Goal: Information Seeking & Learning: Learn about a topic

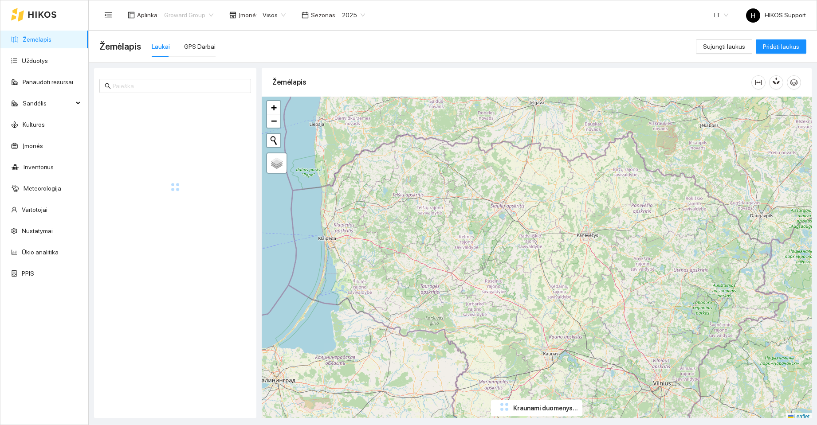
click at [190, 17] on span "Groward Group" at bounding box center [188, 14] width 49 height 13
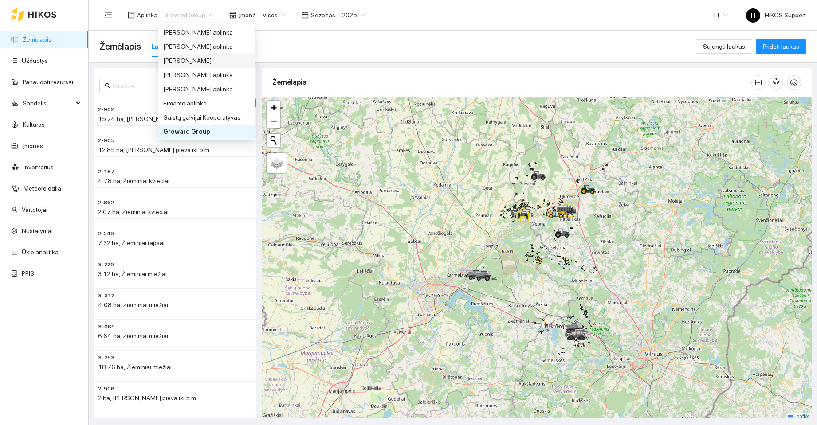
scroll to position [18, 0]
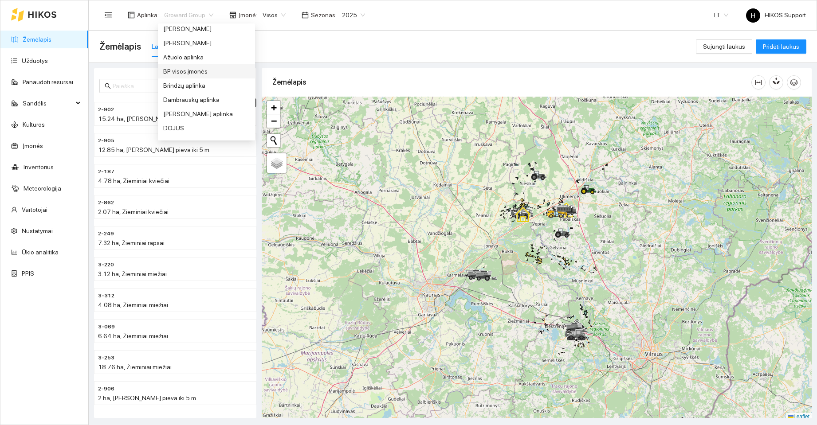
click at [179, 71] on div "BP visos įmonės" at bounding box center [206, 72] width 87 height 10
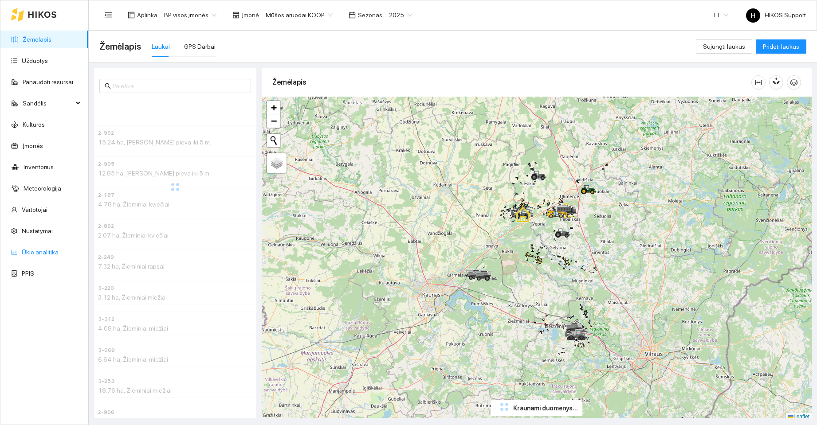
click at [32, 255] on link "Ūkio analitika" at bounding box center [40, 252] width 37 height 7
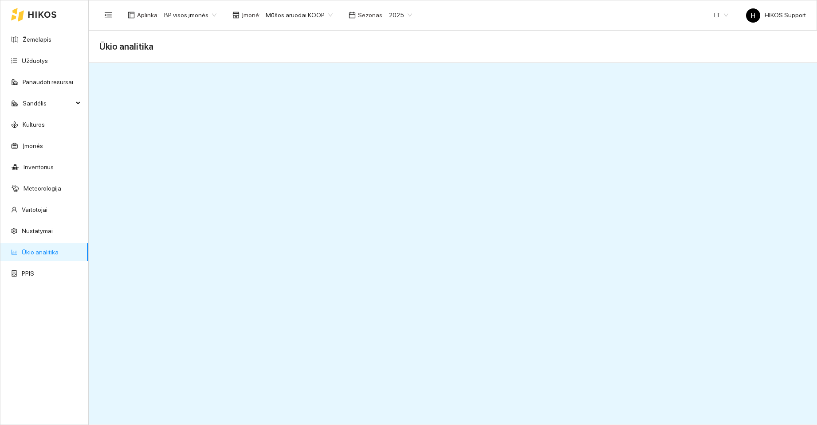
click at [318, 13] on span "Mūšos aruodai KOOP" at bounding box center [299, 14] width 67 height 13
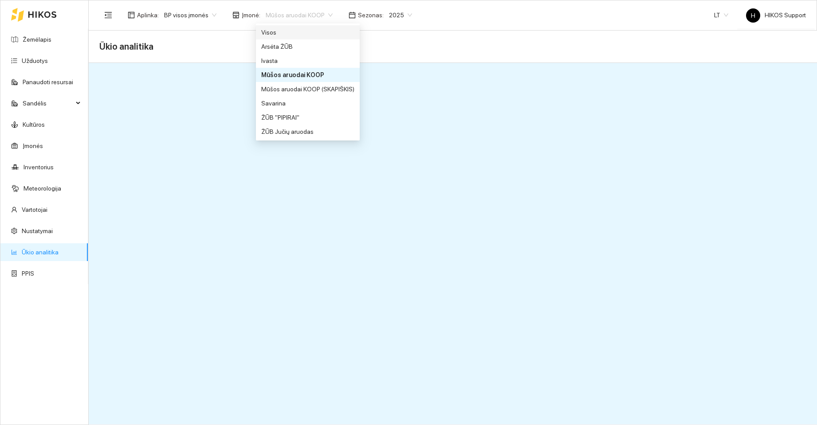
click at [288, 31] on div "Visos" at bounding box center [307, 33] width 93 height 10
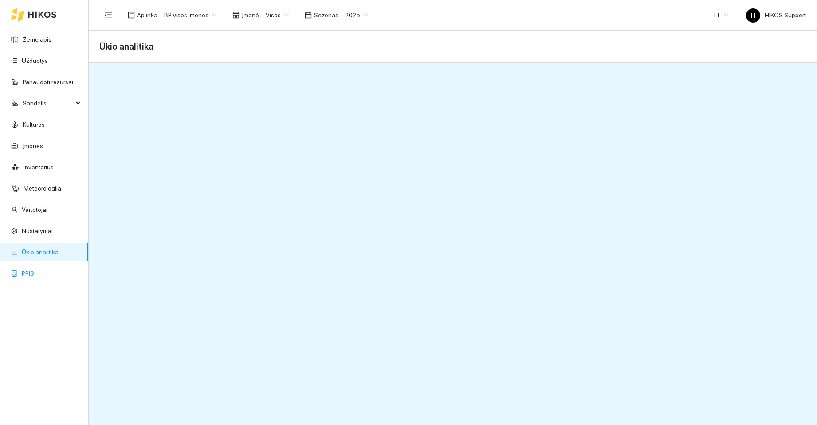
click at [29, 274] on link "PPIS" at bounding box center [28, 273] width 12 height 7
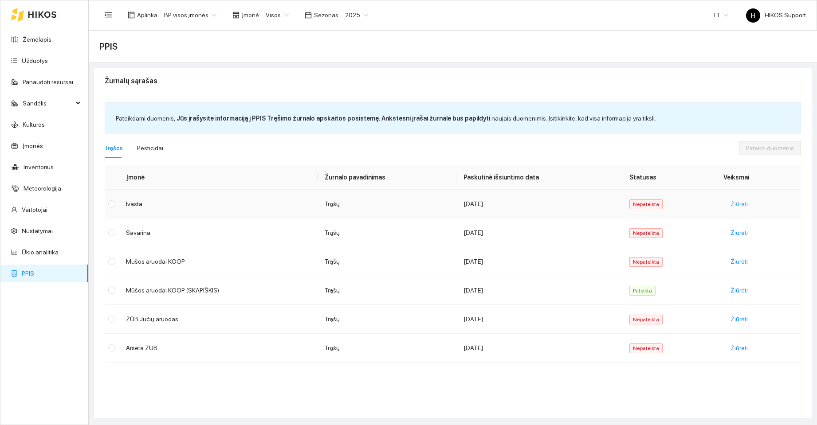
click at [737, 201] on span "Žiūrėti" at bounding box center [739, 204] width 17 height 10
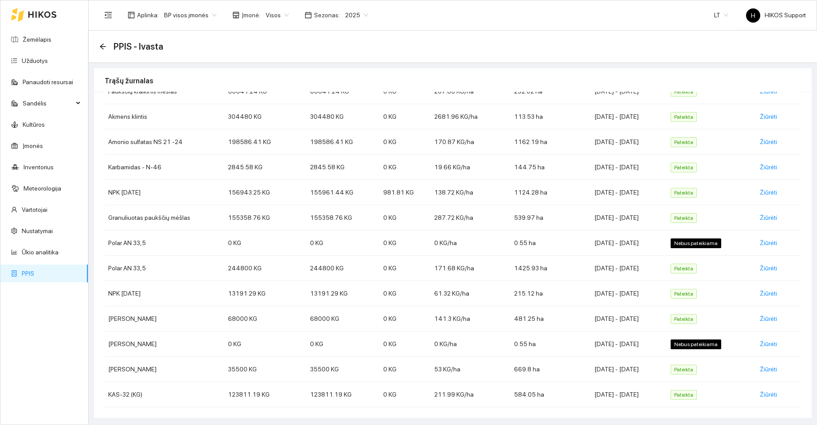
scroll to position [8, 0]
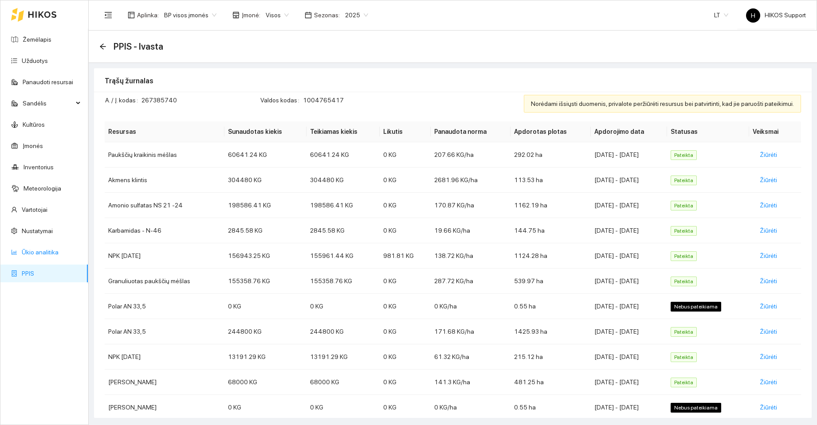
click at [38, 252] on link "Ūkio analitika" at bounding box center [40, 252] width 37 height 7
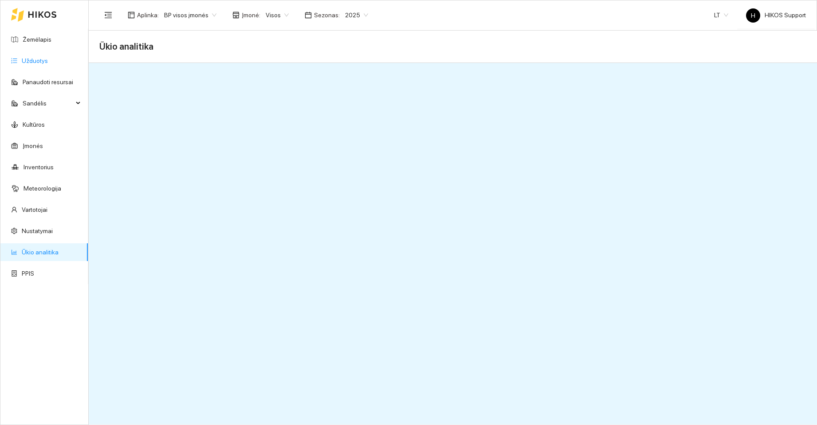
click at [41, 61] on link "Užduotys" at bounding box center [35, 60] width 26 height 7
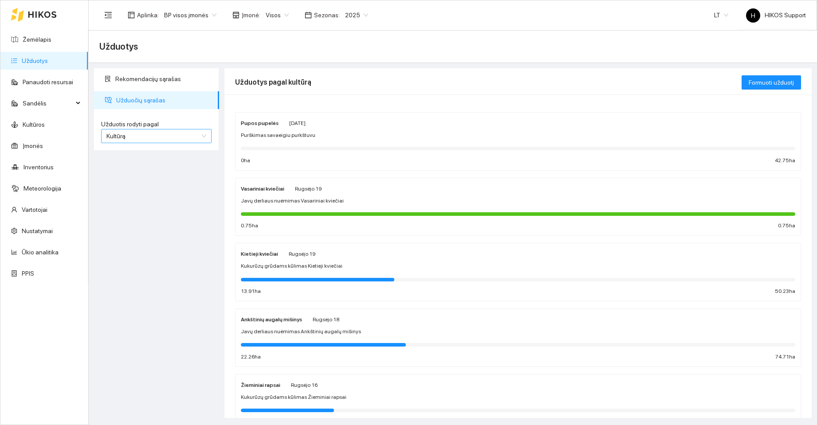
click at [160, 139] on span "Kultūrą" at bounding box center [156, 136] width 100 height 13
click at [137, 152] on div "Užduotį" at bounding box center [156, 154] width 100 height 10
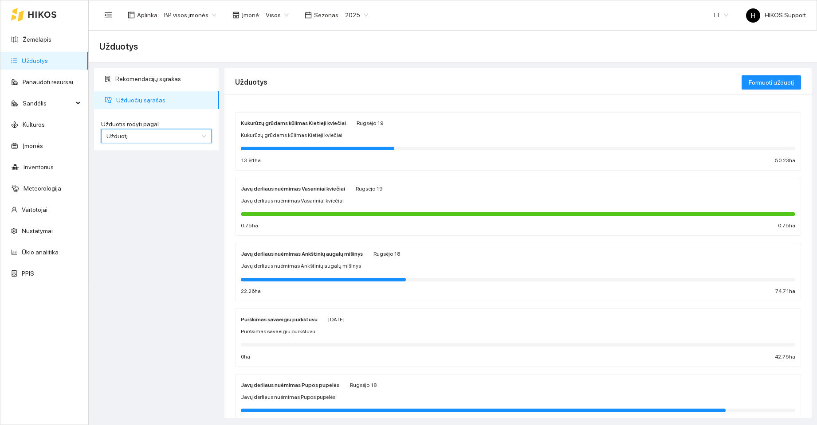
click at [176, 136] on span "Užduotį" at bounding box center [156, 136] width 100 height 13
click at [120, 169] on span "Kultūrą" at bounding box center [115, 168] width 19 height 7
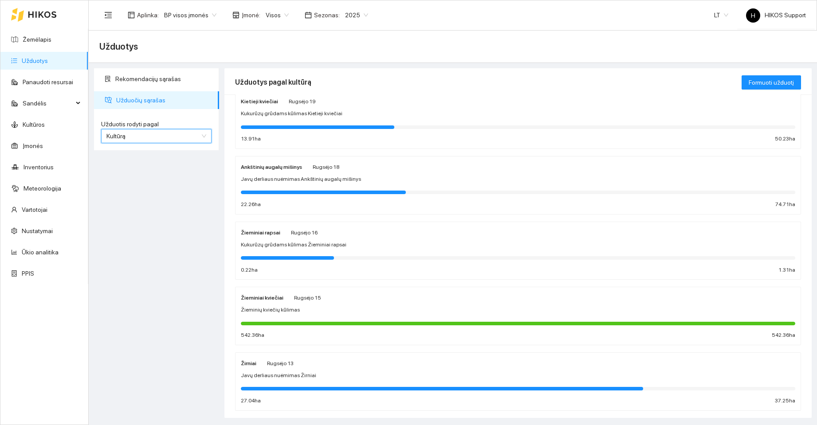
scroll to position [150, 0]
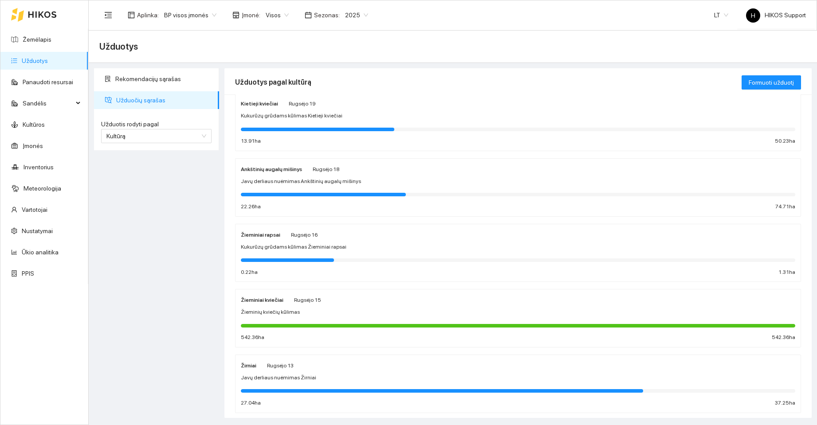
click at [379, 255] on div "Žieminiai rapsai Rugsėjo 16 Kukurūzų grūdams kūlimas Žieminiai rapsai 0.22 ha 1…" at bounding box center [518, 253] width 555 height 47
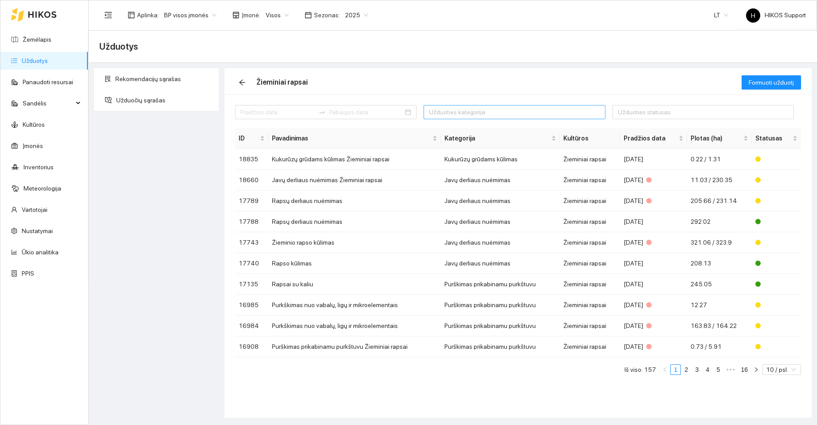
click at [490, 111] on div at bounding box center [510, 112] width 168 height 11
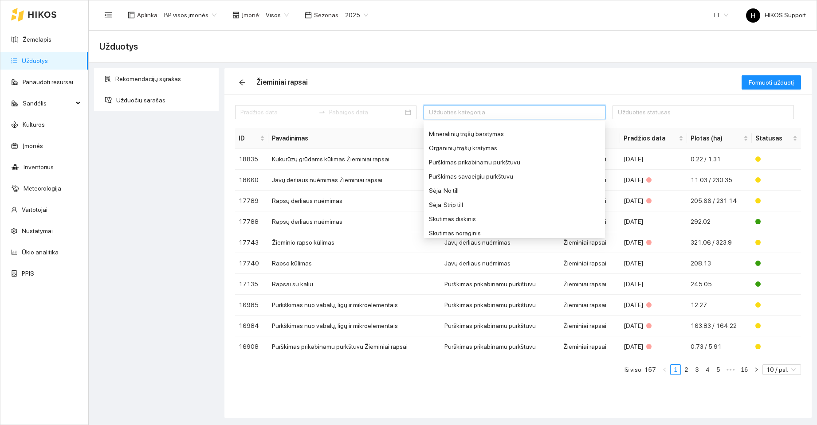
scroll to position [73, 0]
click at [500, 157] on div "Purškimas prikabinamu purkštuvu" at bounding box center [495, 157] width 133 height 10
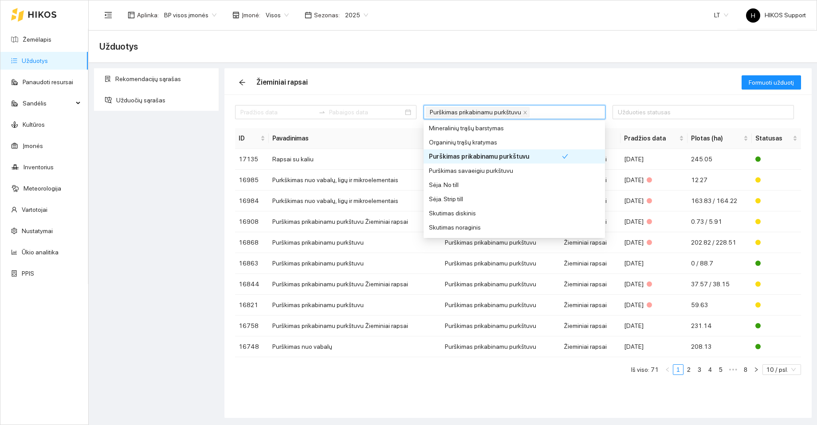
drag, startPoint x: 554, startPoint y: 75, endPoint x: 559, endPoint y: 75, distance: 5.3
click at [554, 75] on div "Žieminiai rapsai" at bounding box center [488, 82] width 507 height 28
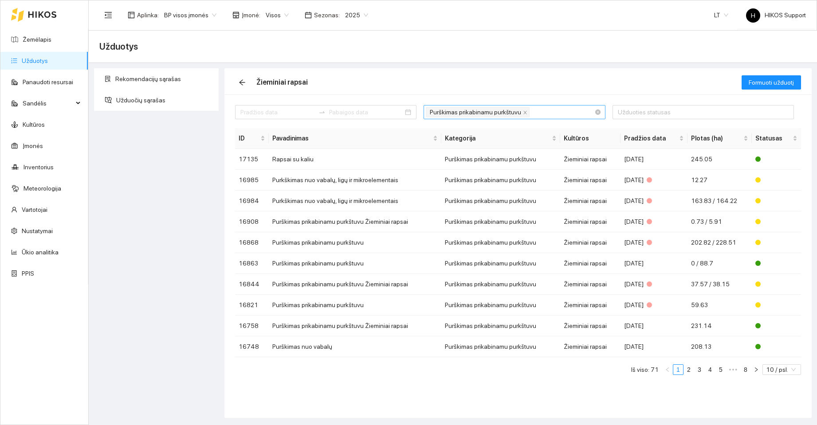
click at [554, 113] on div "Purškimas prikabinamu purkštuvu" at bounding box center [510, 112] width 168 height 12
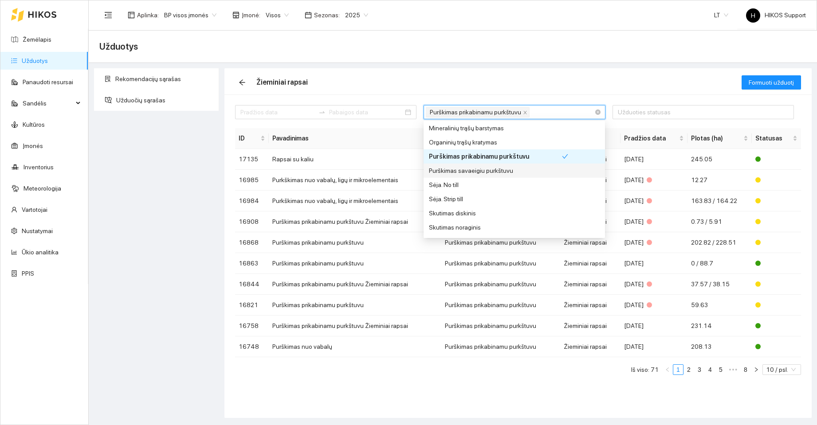
click at [524, 173] on div "Purškimas savaeigiu purkštuvu" at bounding box center [495, 171] width 133 height 10
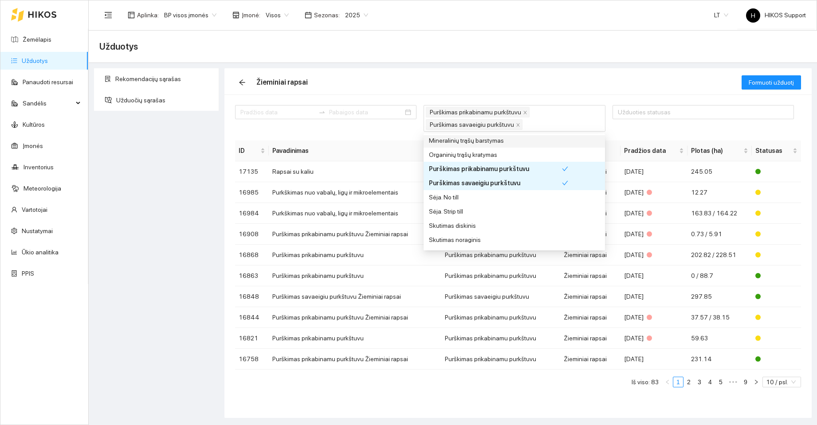
click at [576, 74] on div "Žieminiai rapsai" at bounding box center [488, 82] width 507 height 28
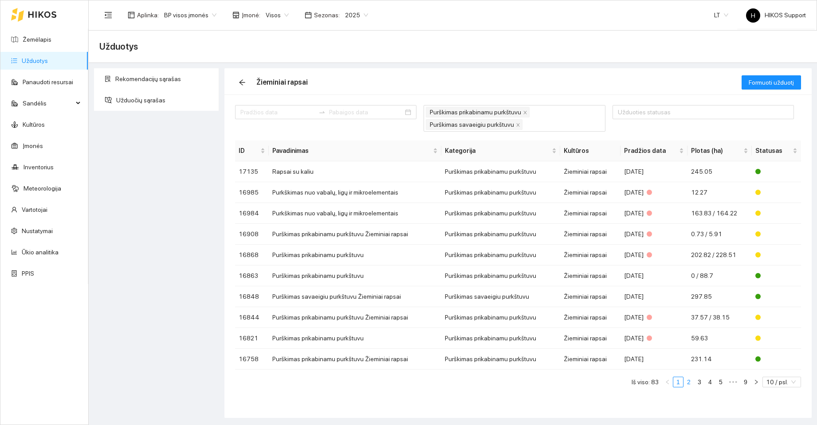
click at [690, 384] on link "2" at bounding box center [689, 383] width 10 height 10
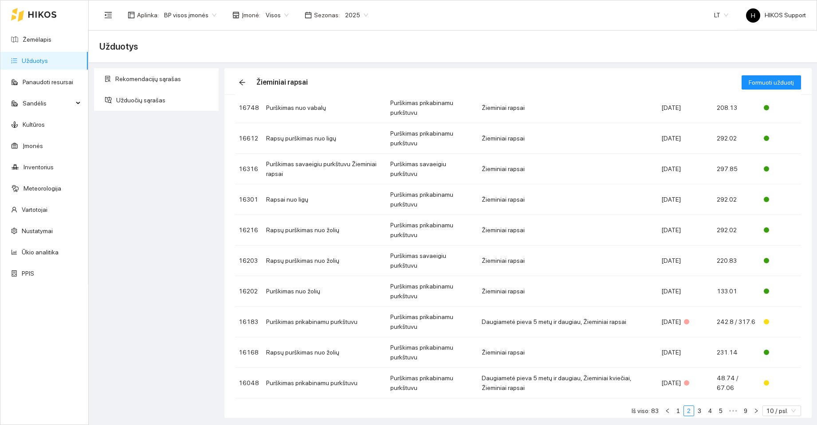
scroll to position [75, 0]
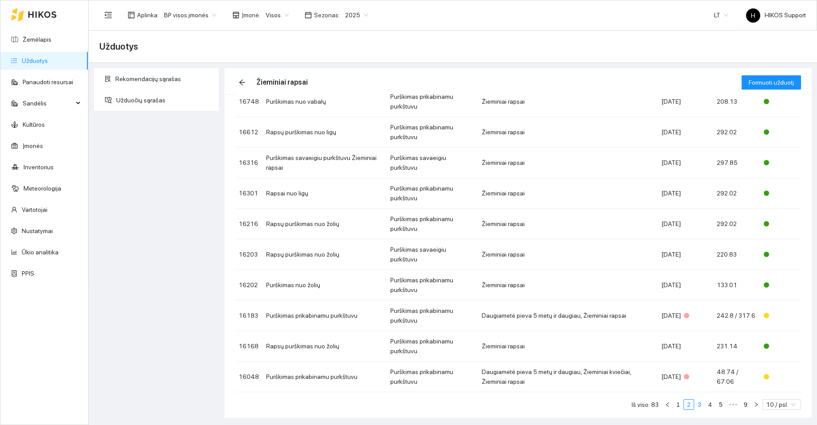
click at [695, 400] on link "3" at bounding box center [700, 405] width 10 height 10
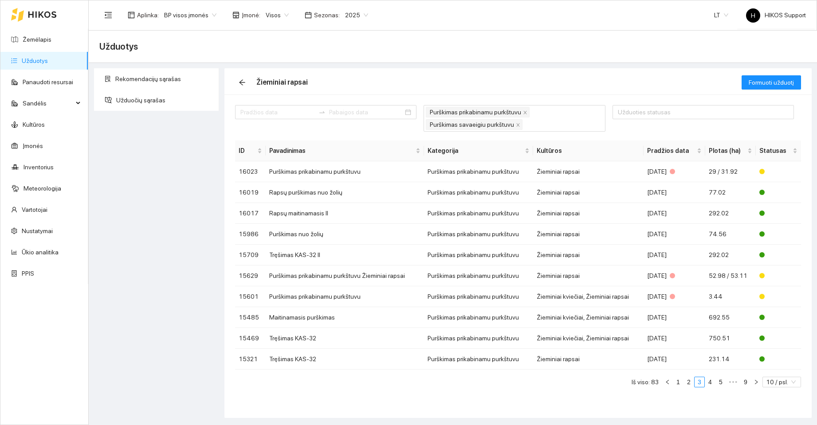
click at [551, 82] on div "Žieminiai rapsai" at bounding box center [488, 82] width 507 height 28
click at [280, 16] on span "Visos" at bounding box center [277, 14] width 23 height 13
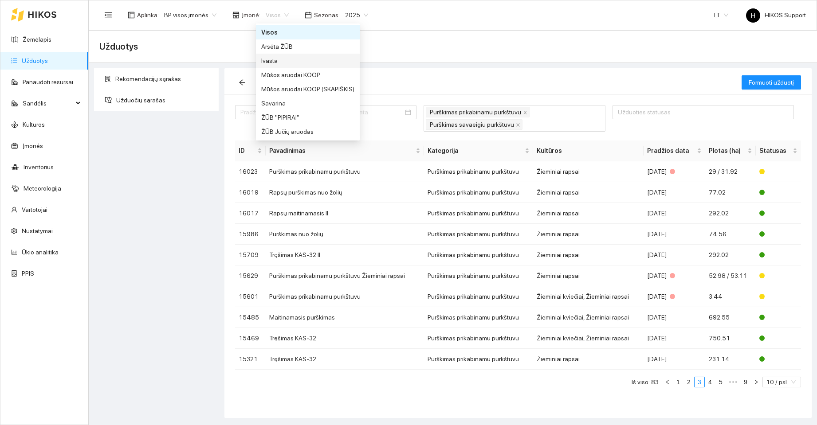
click at [268, 59] on div "Ivasta" at bounding box center [307, 61] width 93 height 10
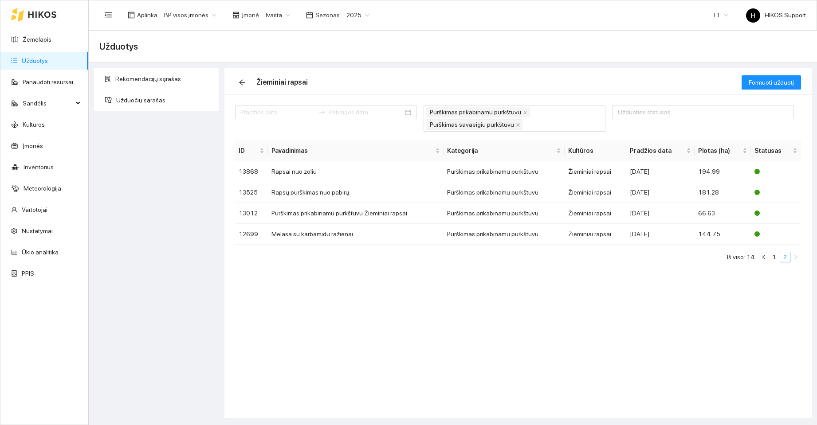
click at [478, 73] on div "Žieminiai rapsai" at bounding box center [488, 82] width 507 height 28
click at [774, 258] on link "1" at bounding box center [775, 257] width 10 height 10
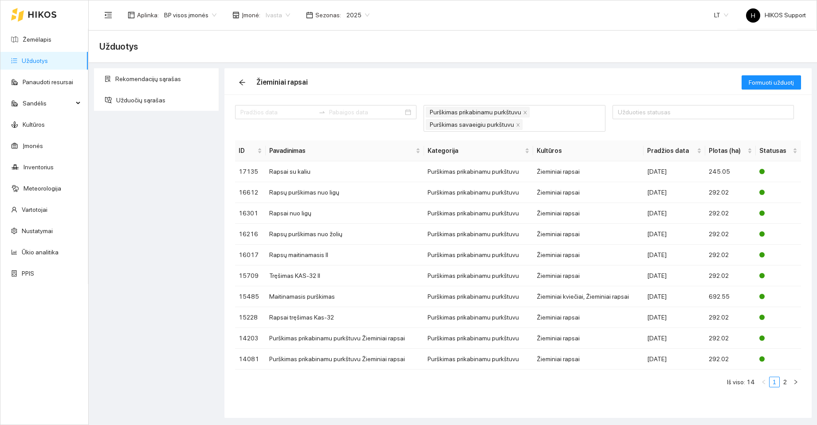
click at [281, 12] on span "Ivasta" at bounding box center [278, 14] width 24 height 13
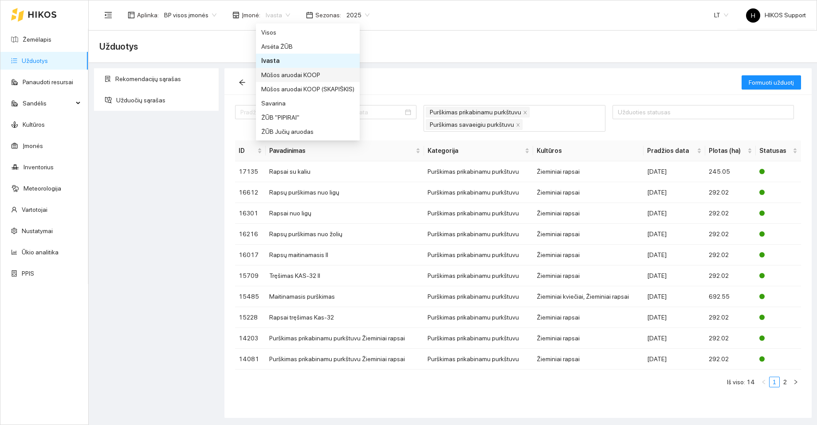
click at [290, 75] on div "Mūšos aruodai KOOP" at bounding box center [307, 75] width 93 height 10
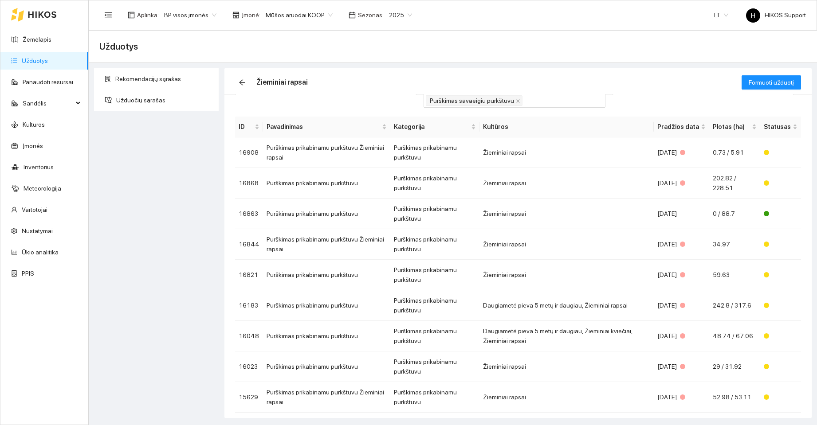
scroll to position [14, 0]
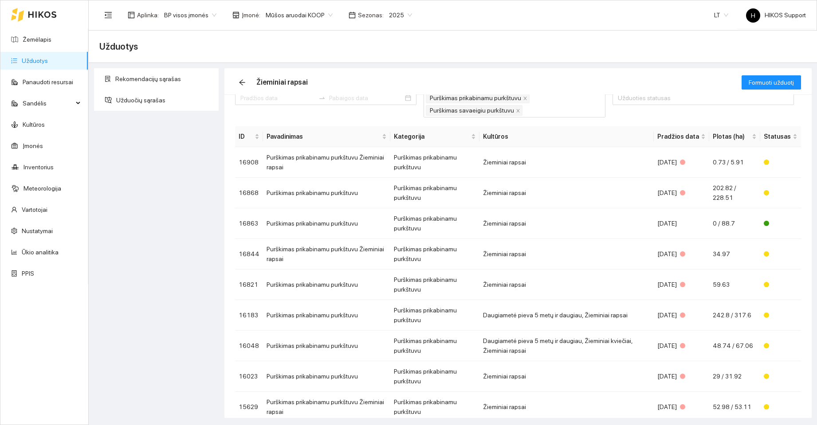
click at [303, 19] on span "Mūšos aruodai KOOP" at bounding box center [299, 14] width 67 height 13
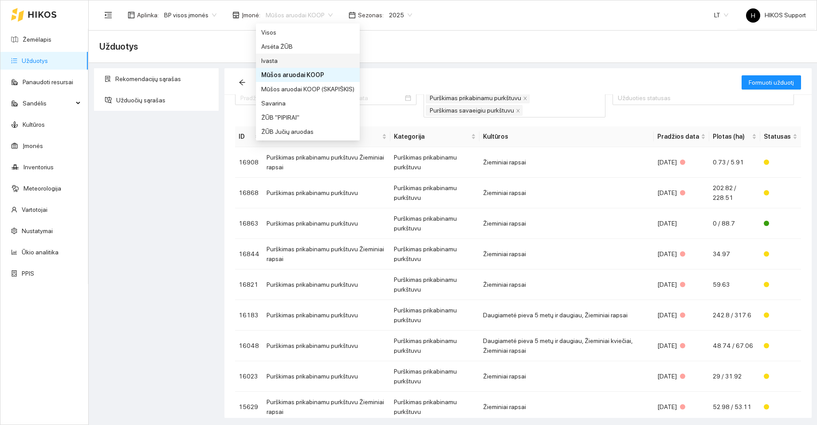
click at [267, 59] on div "Ivasta" at bounding box center [307, 61] width 93 height 10
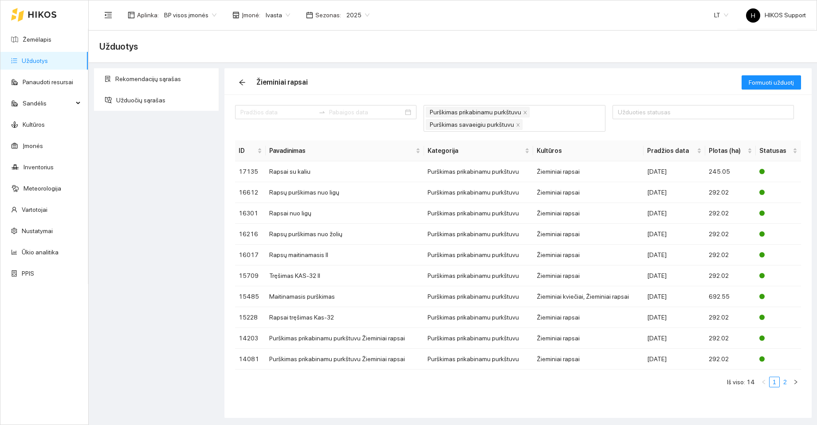
click at [784, 382] on link "2" at bounding box center [785, 383] width 10 height 10
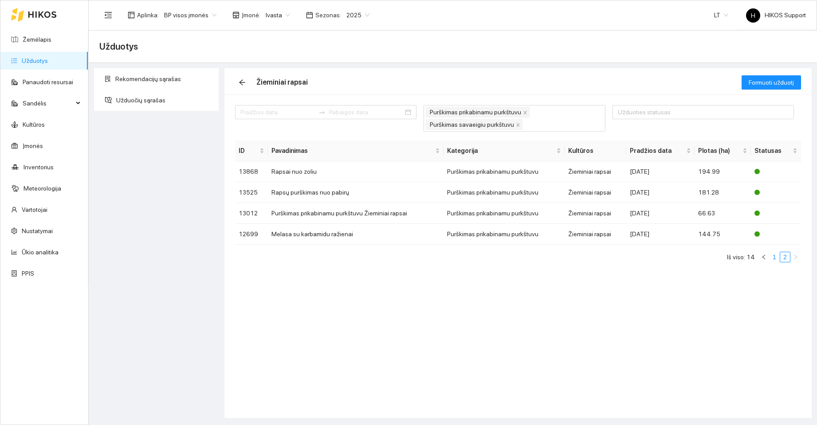
click at [775, 260] on link "1" at bounding box center [775, 257] width 10 height 10
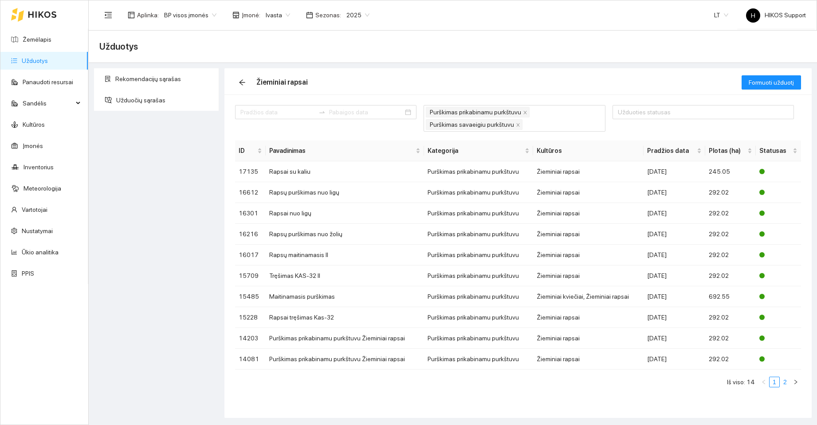
click at [785, 385] on link "2" at bounding box center [785, 383] width 10 height 10
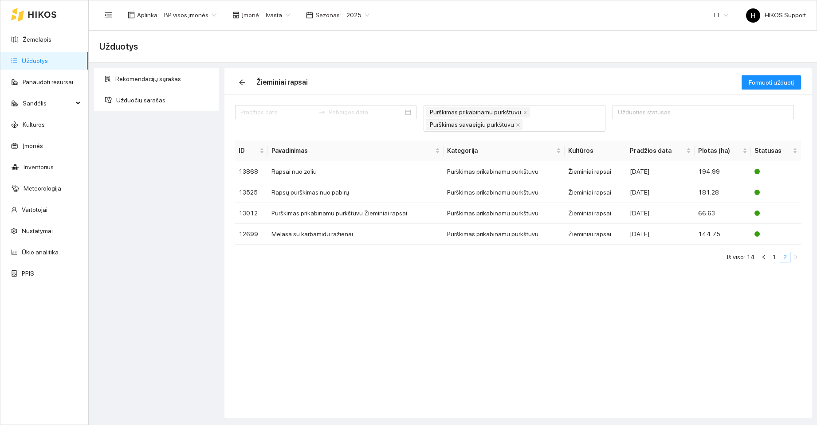
click at [283, 15] on span "Ivasta" at bounding box center [278, 14] width 24 height 13
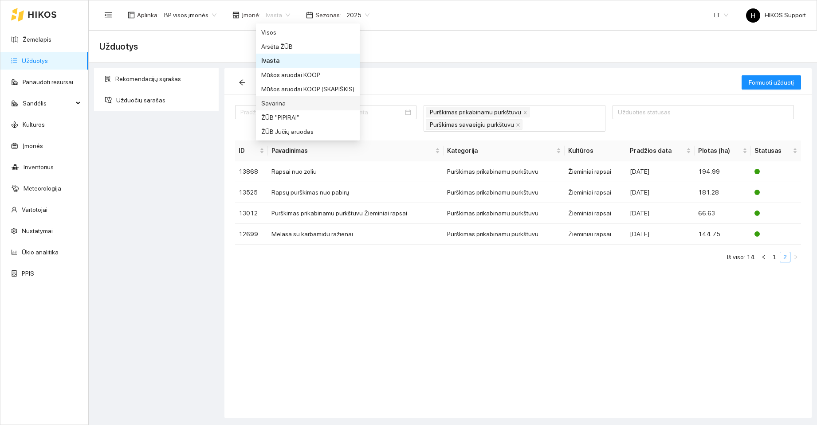
drag, startPoint x: 280, startPoint y: 106, endPoint x: 287, endPoint y: 106, distance: 6.7
click at [282, 106] on div "Savarina" at bounding box center [307, 103] width 93 height 10
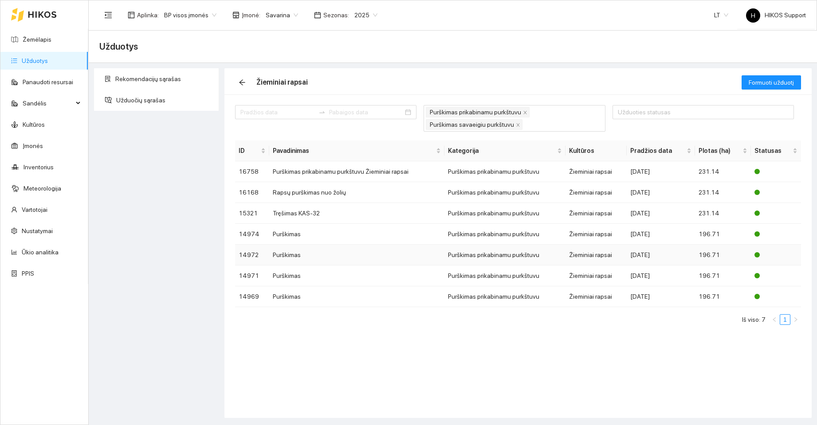
click at [647, 256] on div "2024-09-12" at bounding box center [660, 255] width 61 height 10
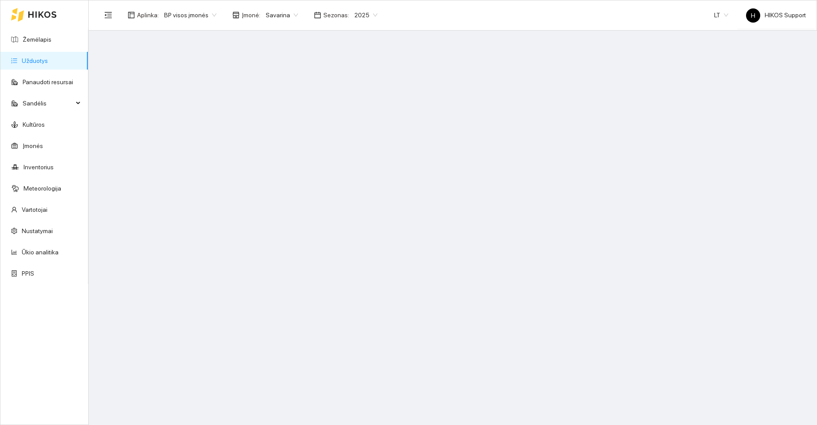
click at [276, 19] on span "Savarina" at bounding box center [282, 14] width 32 height 13
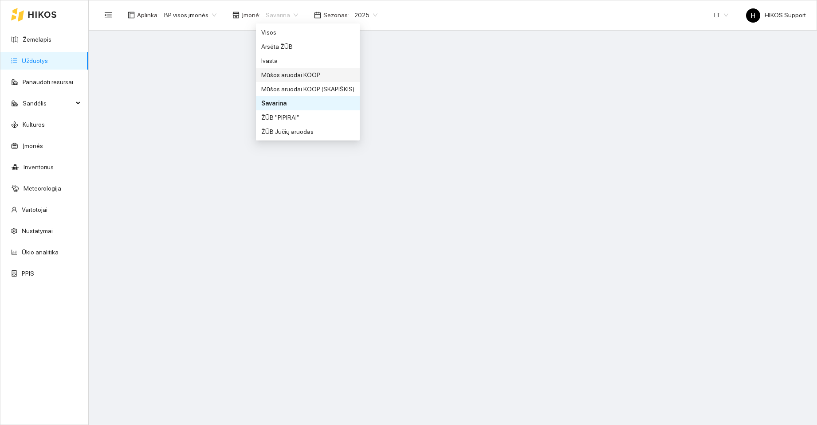
click at [285, 71] on div "Mūšos aruodai KOOP" at bounding box center [307, 75] width 93 height 10
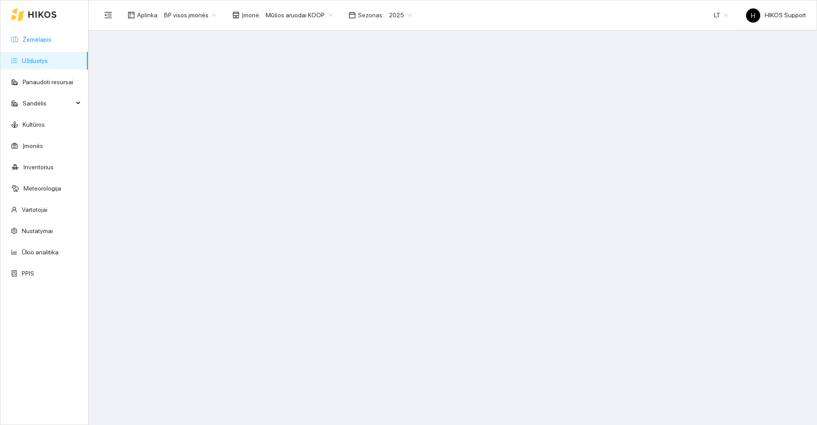
click at [29, 36] on link "Žemėlapis" at bounding box center [37, 39] width 29 height 7
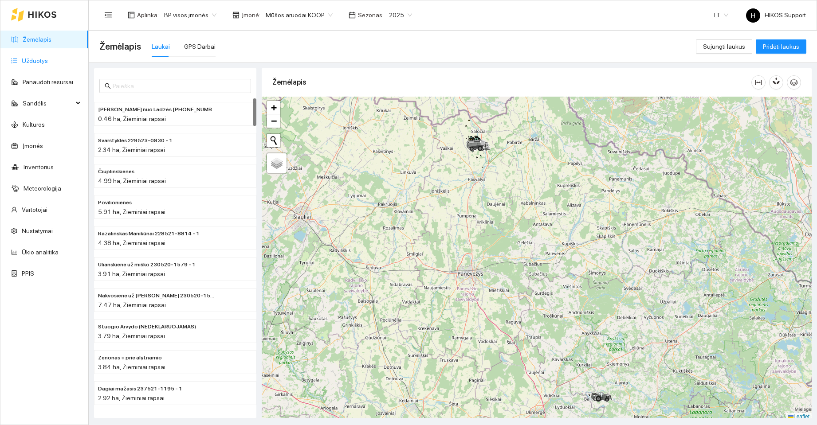
drag, startPoint x: 29, startPoint y: 57, endPoint x: 76, endPoint y: 69, distance: 48.5
click at [30, 58] on link "Užduotys" at bounding box center [35, 60] width 26 height 7
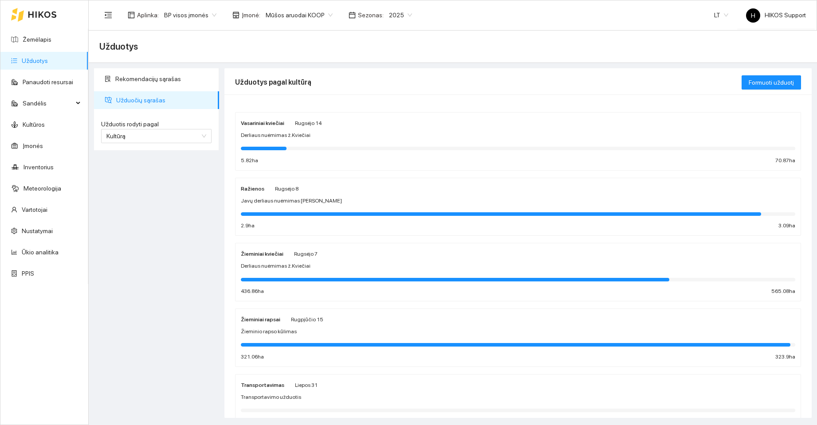
click at [311, 334] on div "Žieminio rapso kūlimas" at bounding box center [518, 332] width 555 height 8
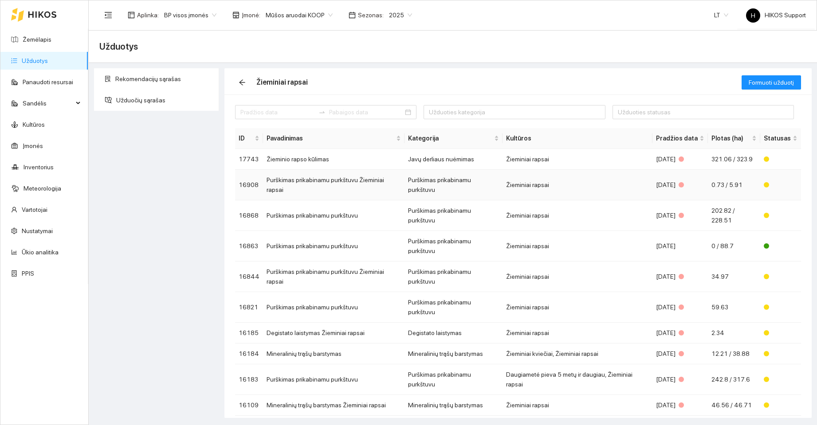
click at [684, 180] on div "[DATE]" at bounding box center [680, 185] width 48 height 10
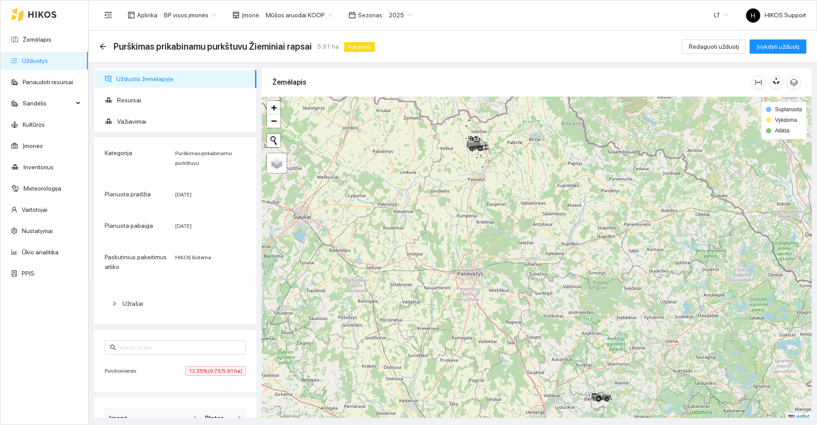
click at [155, 371] on div "Povilionienės 12.35% (0.73/5.91 ha)" at bounding box center [175, 371] width 141 height 10
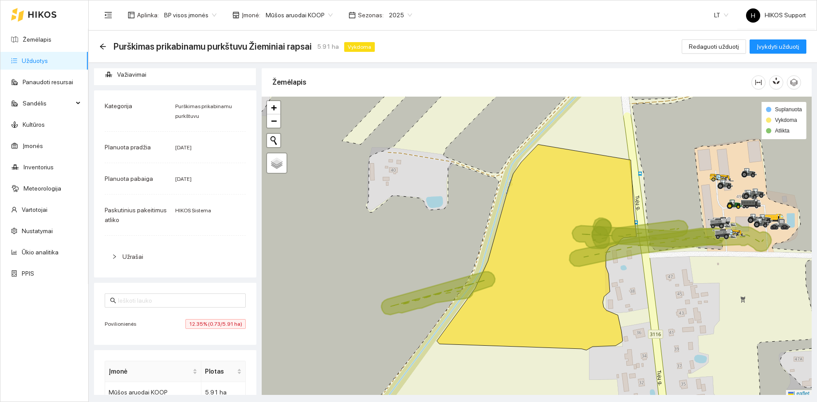
scroll to position [62, 0]
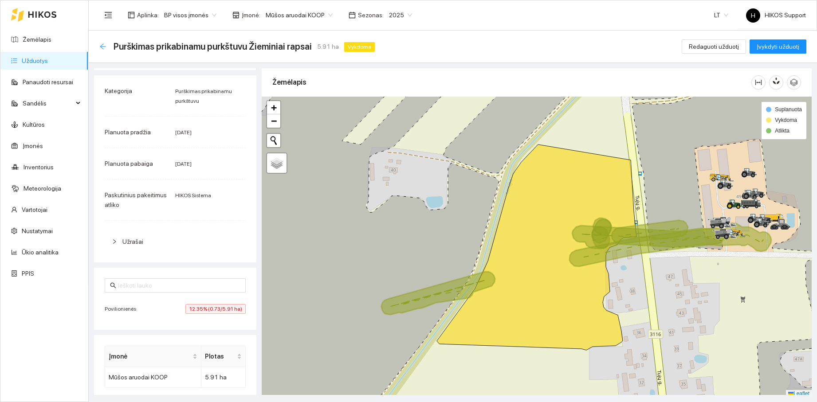
click at [103, 45] on icon "arrow-left" at bounding box center [102, 46] width 7 height 7
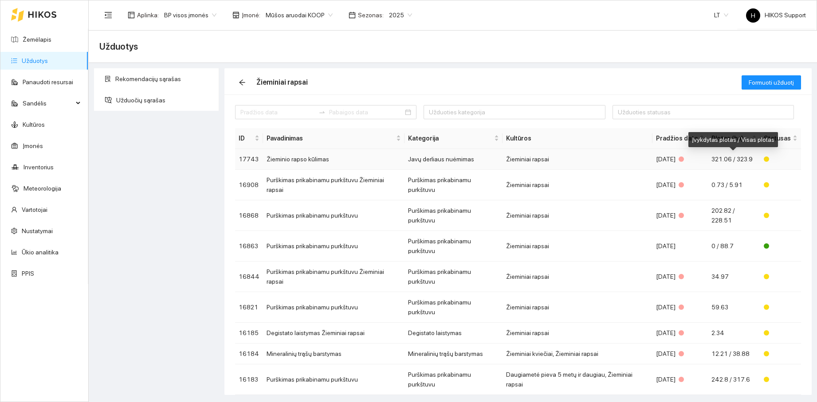
click at [727, 160] on span "321.06 / 323.9" at bounding box center [732, 159] width 41 height 7
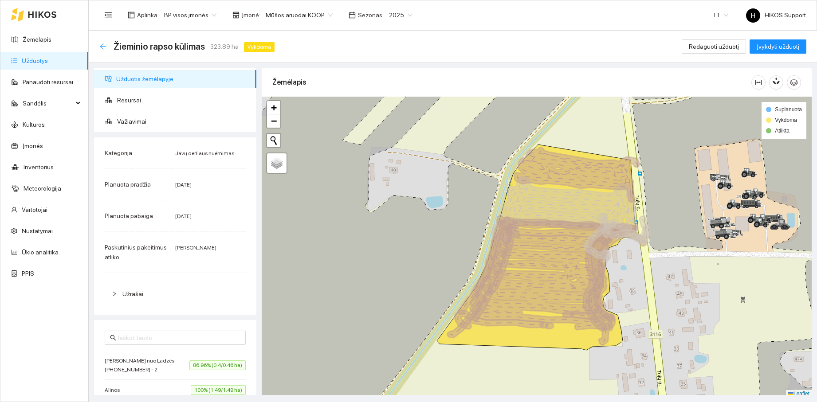
click at [104, 44] on icon "arrow-left" at bounding box center [102, 46] width 7 height 7
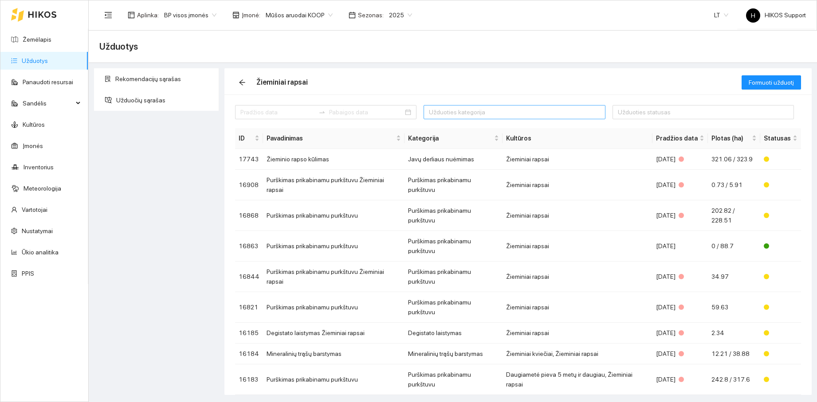
click at [461, 114] on div at bounding box center [510, 112] width 168 height 11
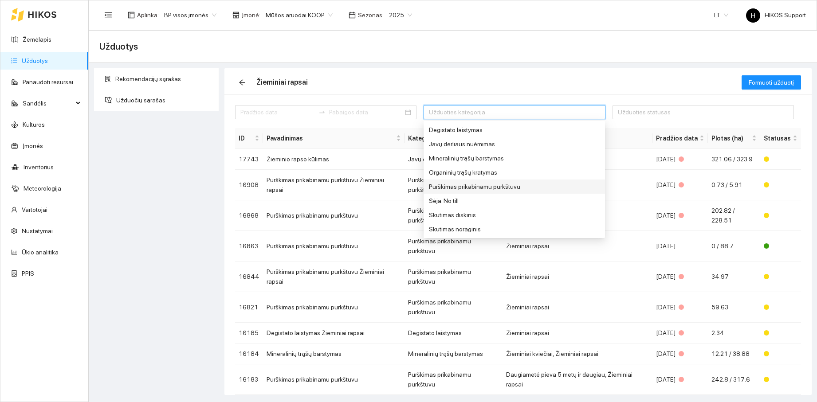
click at [493, 188] on div "Purškimas prikabinamu purkštuvu" at bounding box center [495, 187] width 133 height 10
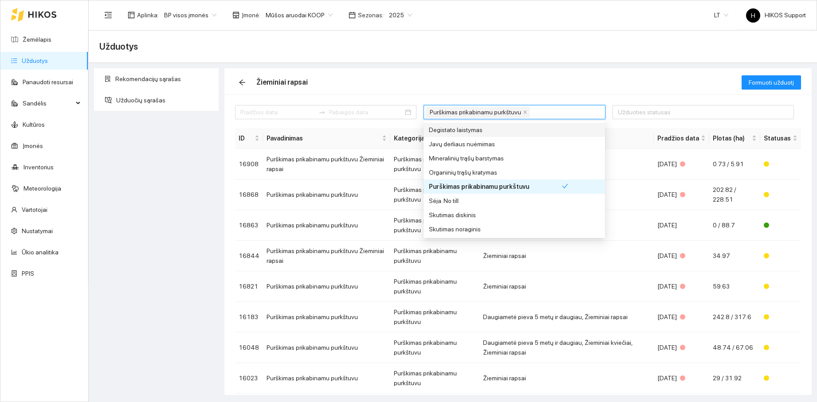
click at [501, 48] on div "Užduotys" at bounding box center [452, 47] width 707 height 18
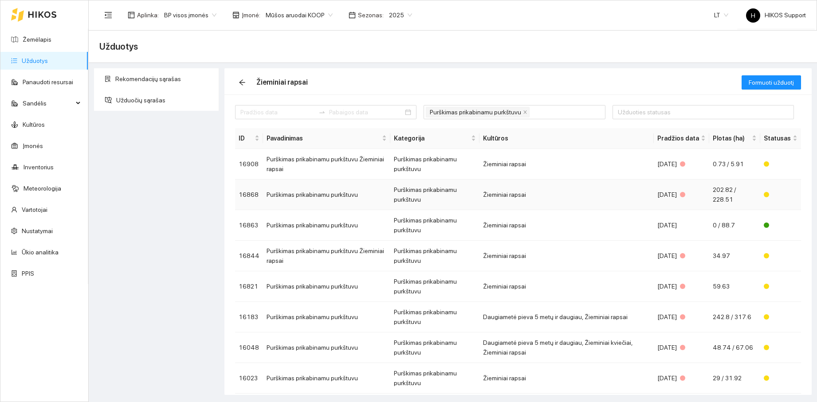
click at [712, 195] on td "202.82 / 228.51" at bounding box center [734, 195] width 51 height 31
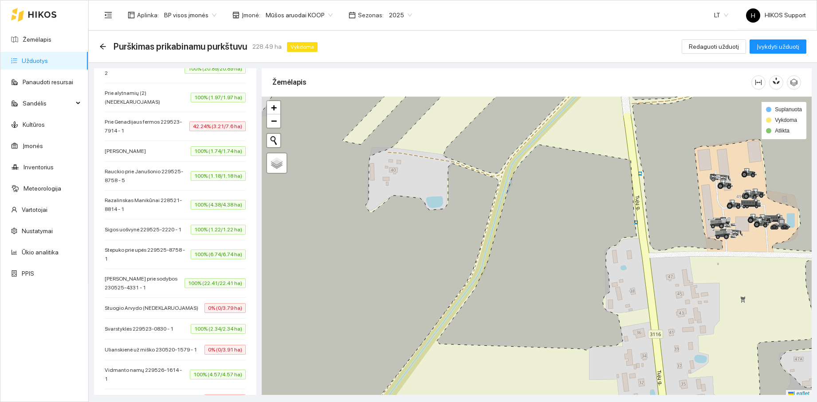
scroll to position [826, 0]
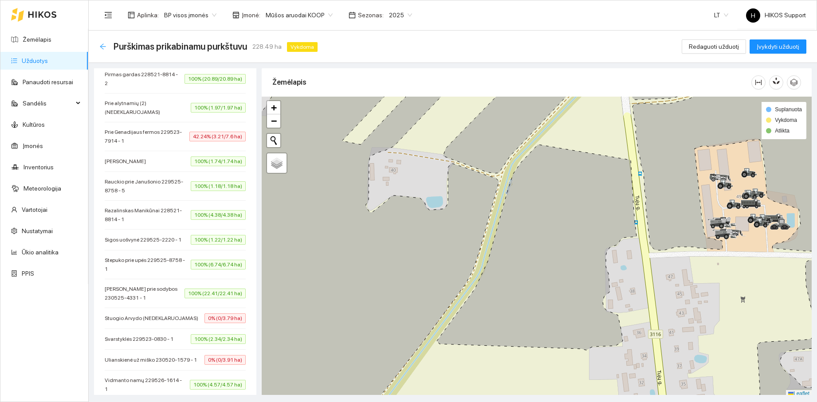
click at [104, 45] on icon "arrow-left" at bounding box center [102, 46] width 7 height 7
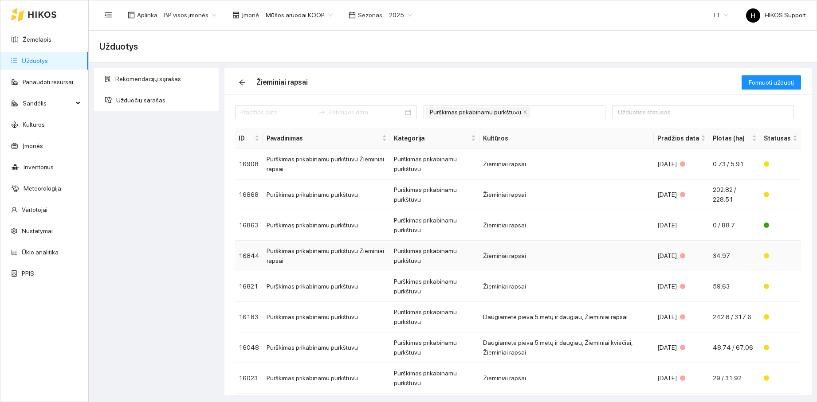
click at [403, 258] on td "Purškimas prikabinamu purkštuvu" at bounding box center [434, 256] width 89 height 31
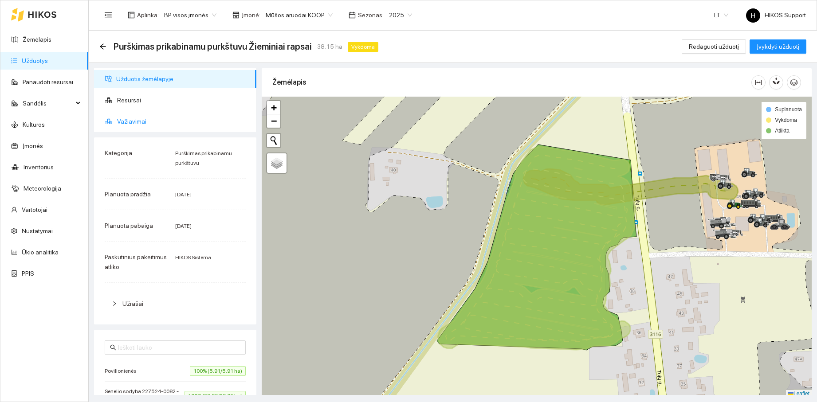
click at [135, 118] on span "Važiavimai" at bounding box center [183, 122] width 132 height 18
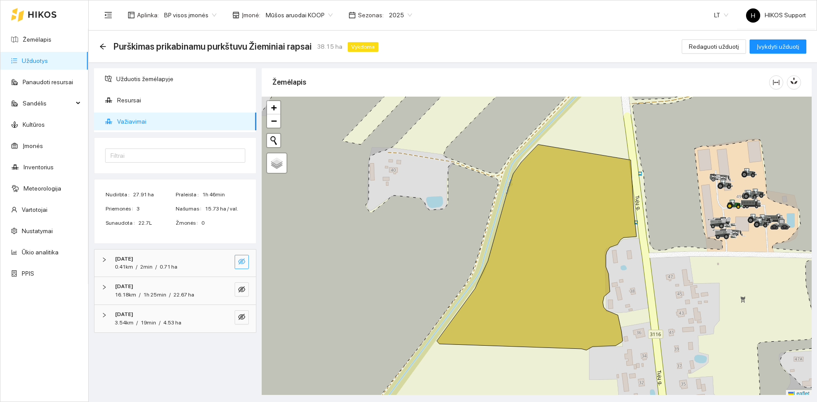
click at [245, 264] on icon "eye-invisible" at bounding box center [241, 261] width 7 height 7
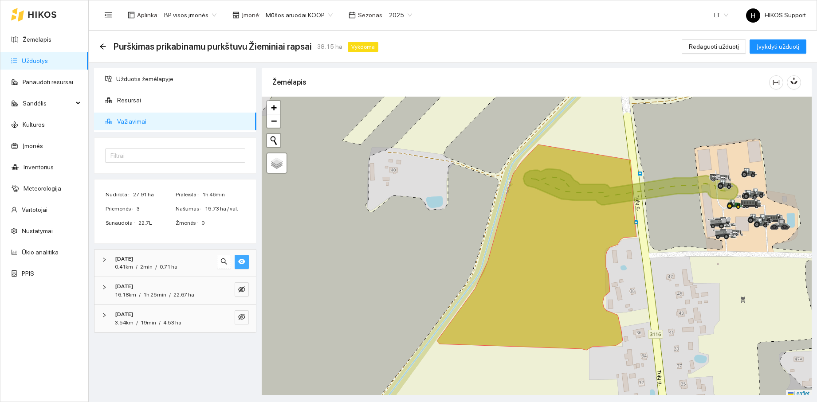
click at [245, 264] on icon "eye" at bounding box center [241, 261] width 7 height 7
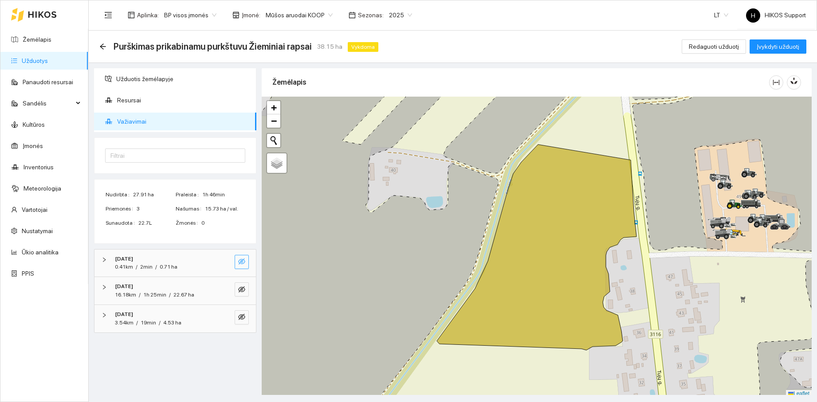
click at [245, 264] on icon "eye-invisible" at bounding box center [241, 261] width 7 height 7
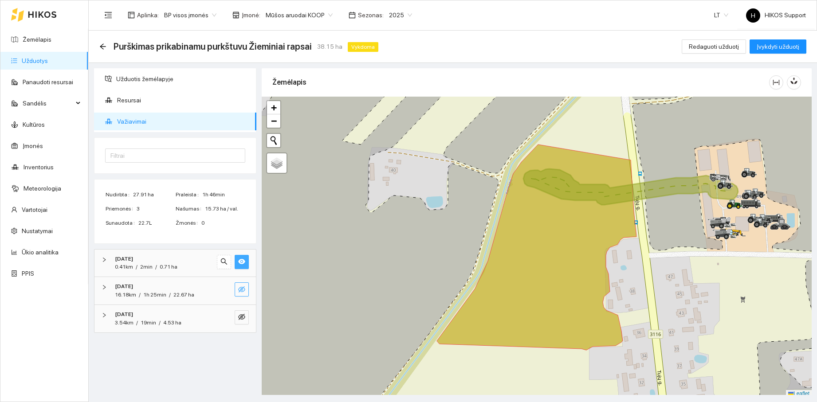
click at [246, 289] on button "button" at bounding box center [242, 290] width 14 height 14
click at [242, 319] on icon "eye-invisible" at bounding box center [241, 317] width 7 height 6
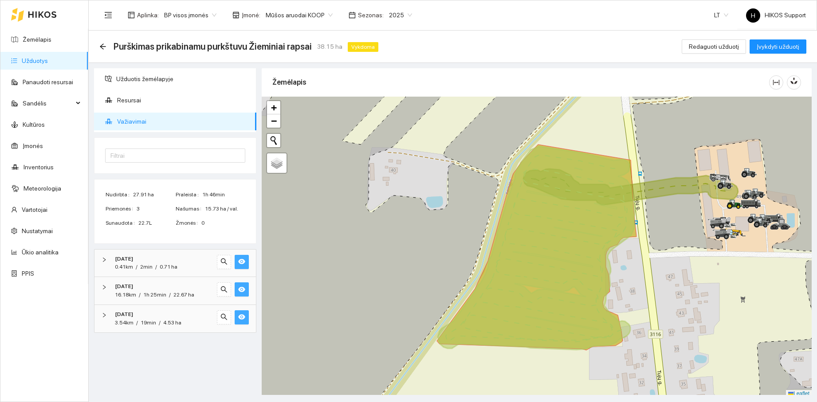
click at [248, 288] on button "button" at bounding box center [242, 290] width 14 height 14
click at [240, 317] on icon "eye" at bounding box center [241, 317] width 7 height 5
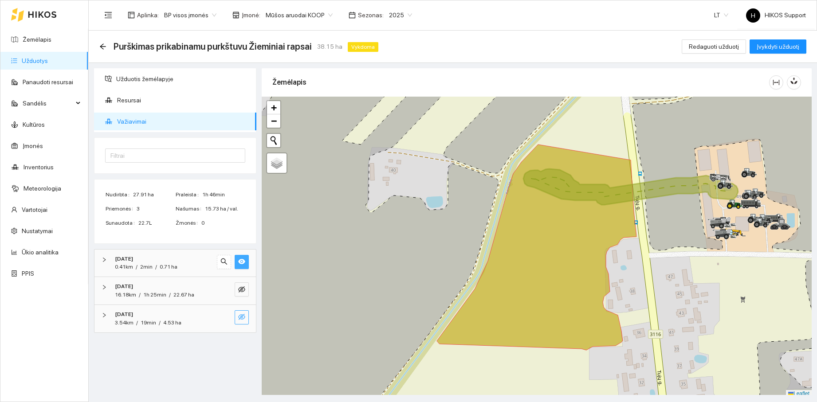
click at [240, 317] on icon "eye-invisible" at bounding box center [241, 317] width 7 height 7
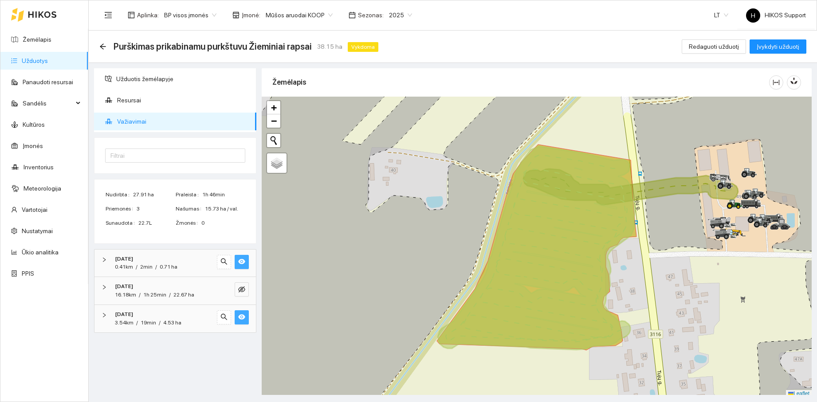
click at [240, 317] on icon "eye" at bounding box center [241, 317] width 7 height 5
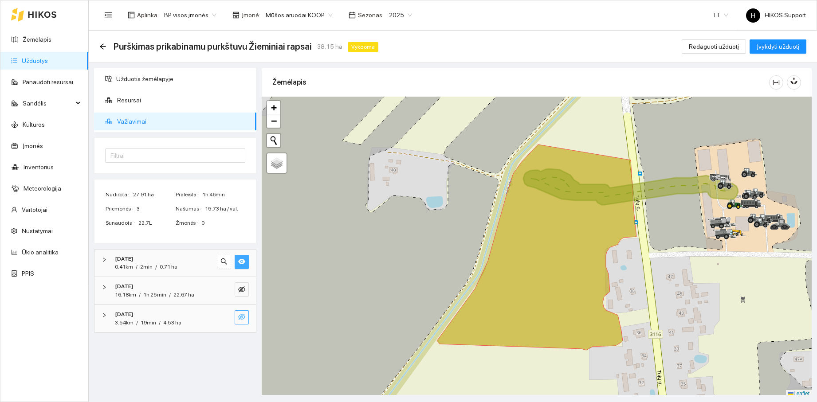
click at [240, 317] on icon "eye-invisible" at bounding box center [241, 317] width 7 height 7
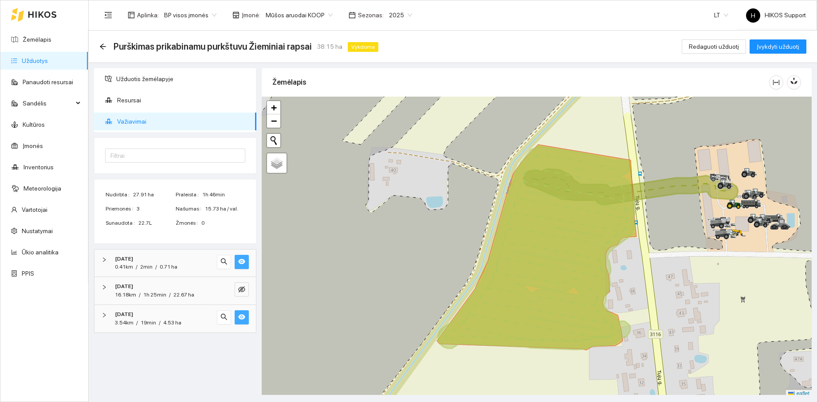
click at [244, 264] on icon "eye" at bounding box center [241, 261] width 7 height 7
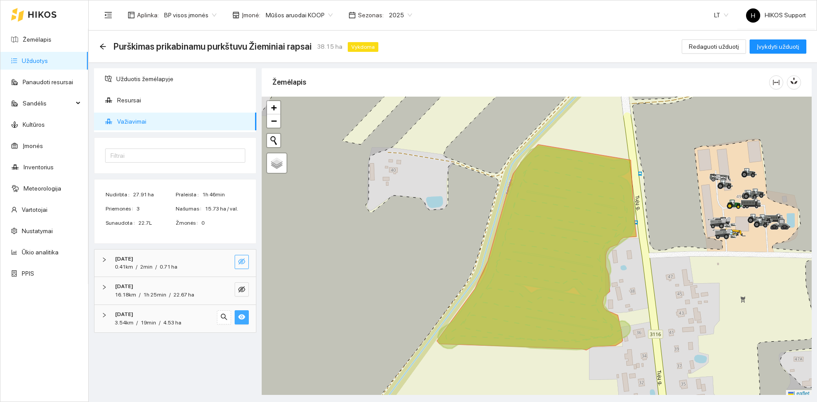
click at [244, 264] on icon "eye-invisible" at bounding box center [241, 261] width 7 height 7
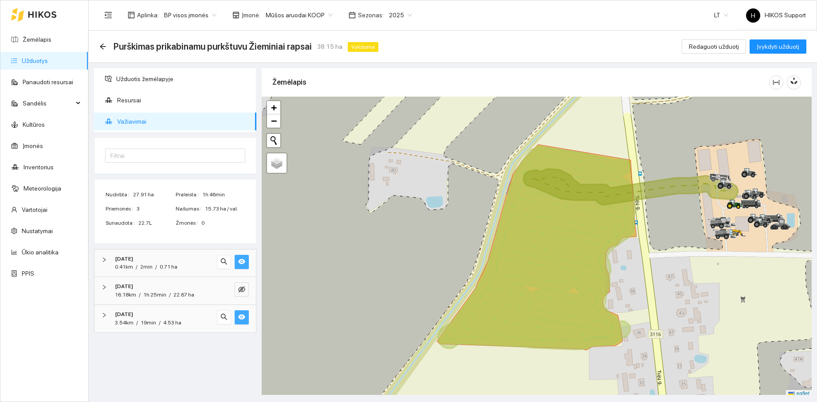
click at [244, 320] on icon "eye" at bounding box center [241, 317] width 7 height 7
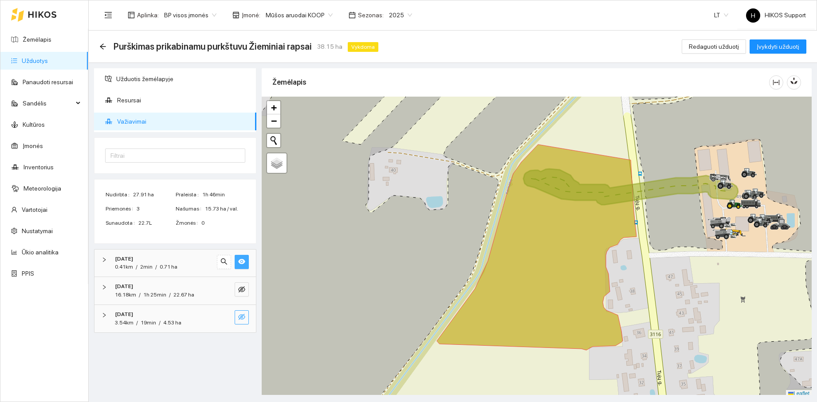
click at [244, 320] on icon "eye-invisible" at bounding box center [241, 317] width 7 height 7
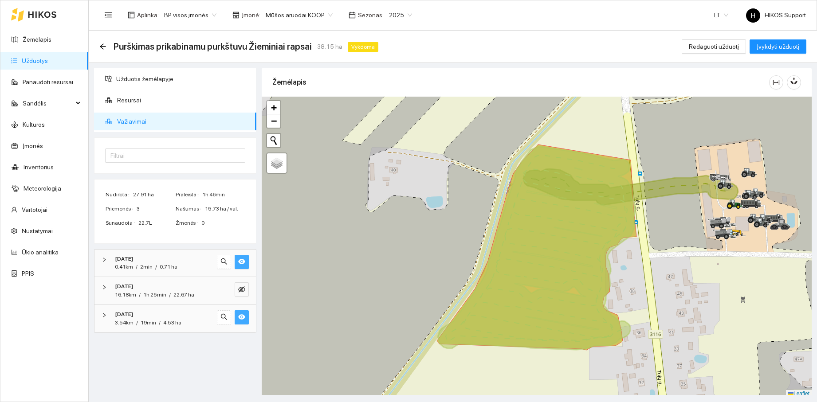
click at [244, 320] on icon "eye" at bounding box center [241, 317] width 7 height 7
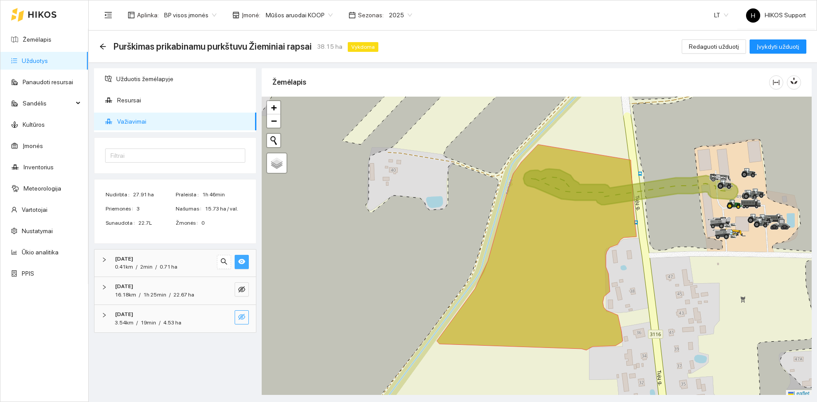
click at [244, 320] on icon "eye-invisible" at bounding box center [241, 317] width 7 height 7
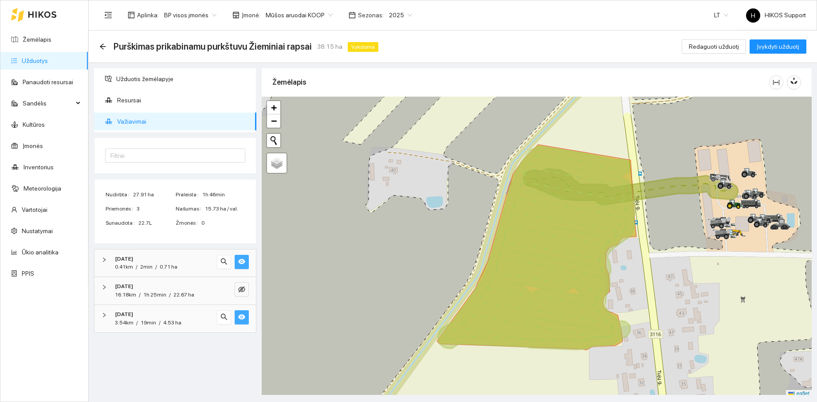
click at [242, 317] on icon "eye" at bounding box center [241, 317] width 7 height 5
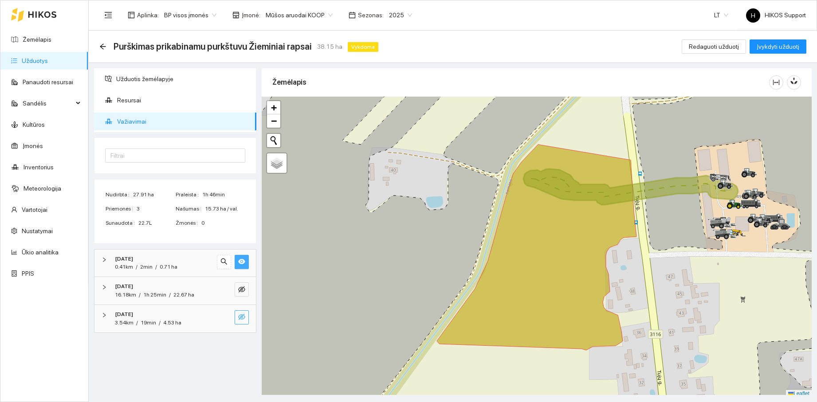
click at [242, 317] on icon "eye-invisible" at bounding box center [241, 317] width 7 height 7
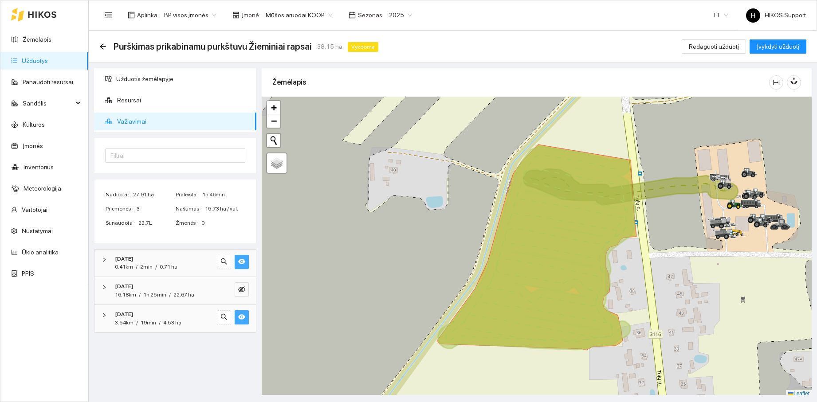
click at [242, 317] on icon "eye" at bounding box center [241, 317] width 7 height 5
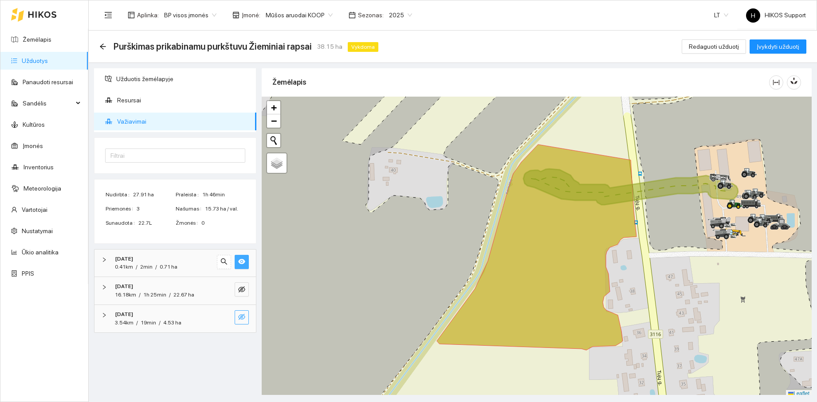
click at [241, 258] on icon "eye" at bounding box center [241, 261] width 7 height 7
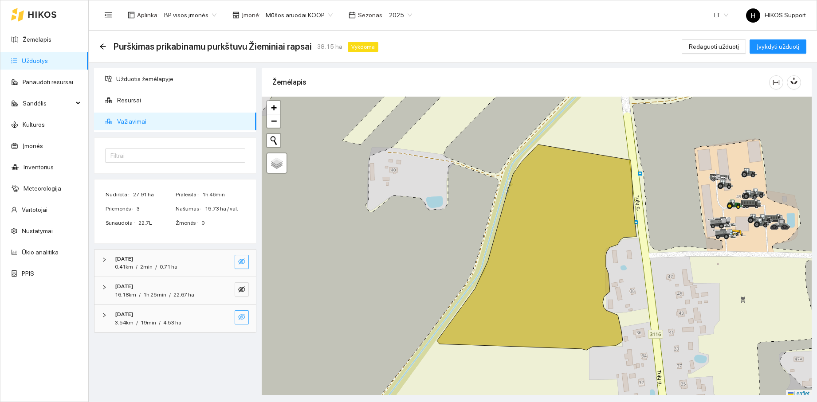
click at [241, 258] on icon "eye-invisible" at bounding box center [241, 261] width 7 height 7
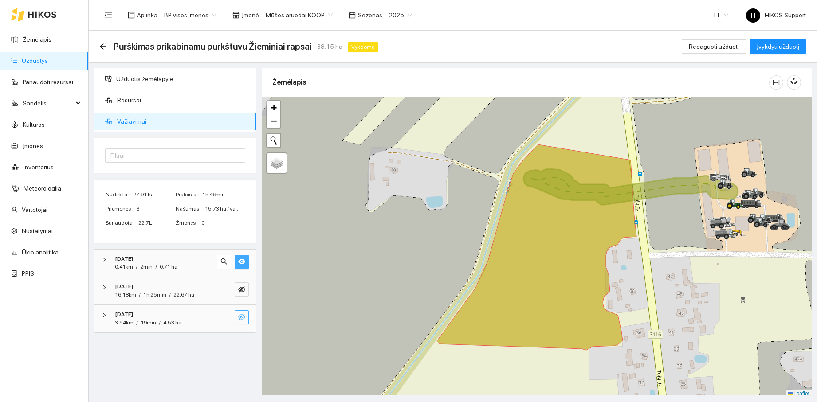
click at [243, 317] on icon "eye-invisible" at bounding box center [241, 317] width 7 height 7
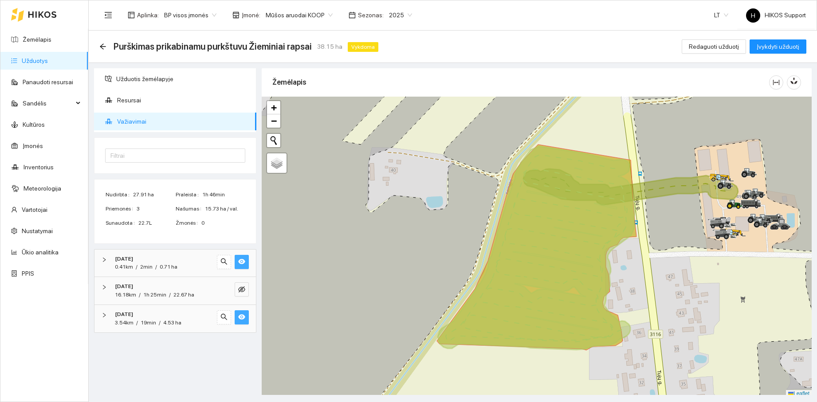
click at [243, 317] on icon "eye" at bounding box center [241, 317] width 7 height 7
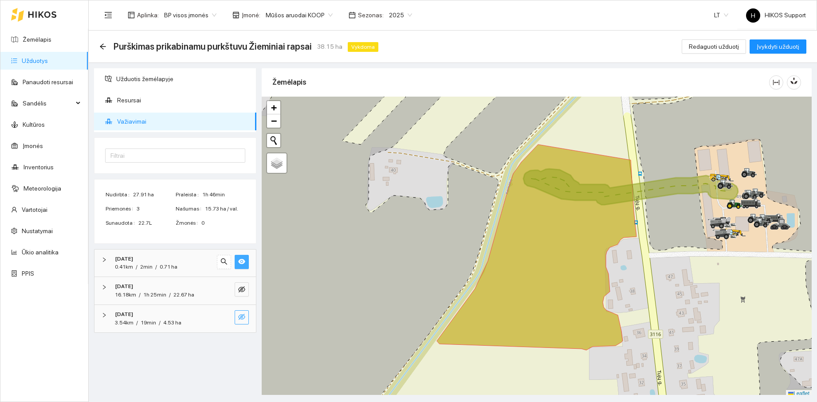
click at [243, 317] on icon "eye-invisible" at bounding box center [241, 317] width 7 height 7
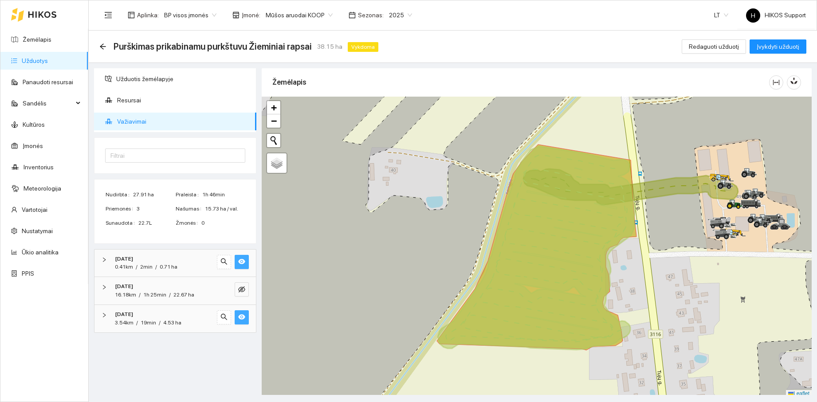
click at [243, 317] on icon "eye" at bounding box center [241, 317] width 7 height 7
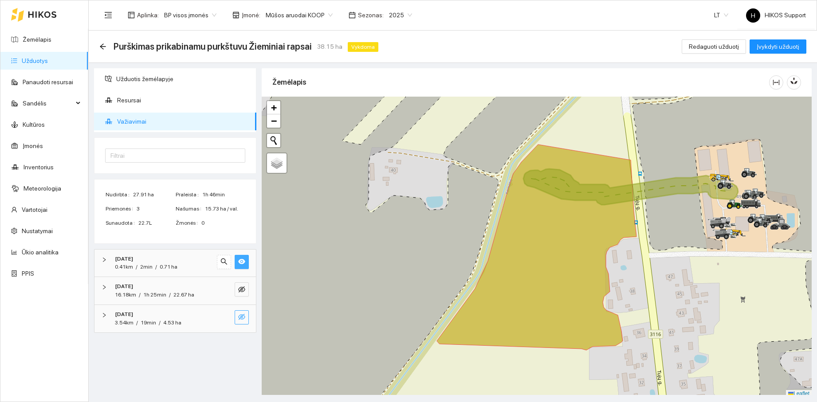
click at [243, 317] on icon "eye-invisible" at bounding box center [241, 317] width 7 height 7
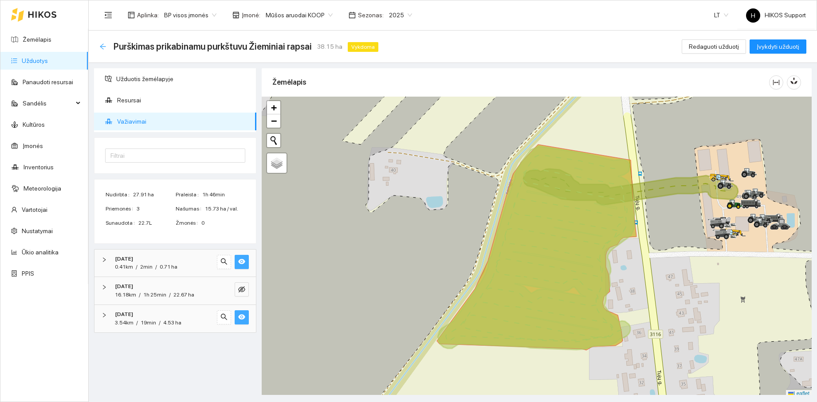
click at [103, 47] on icon "arrow-left" at bounding box center [102, 46] width 7 height 7
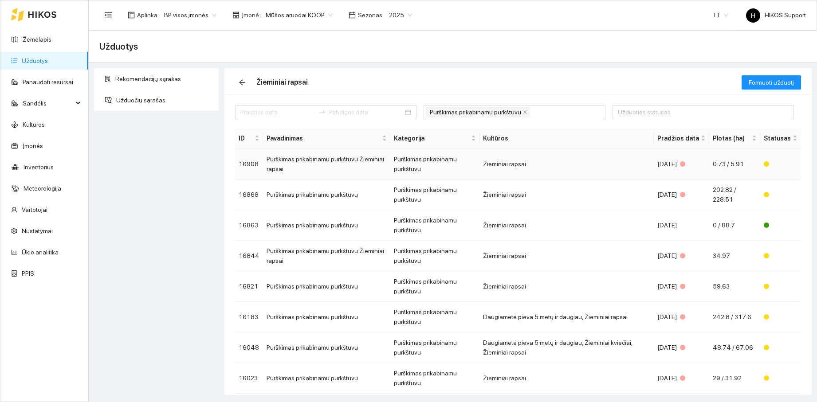
click at [734, 166] on span "0.73 / 5.91" at bounding box center [728, 164] width 31 height 7
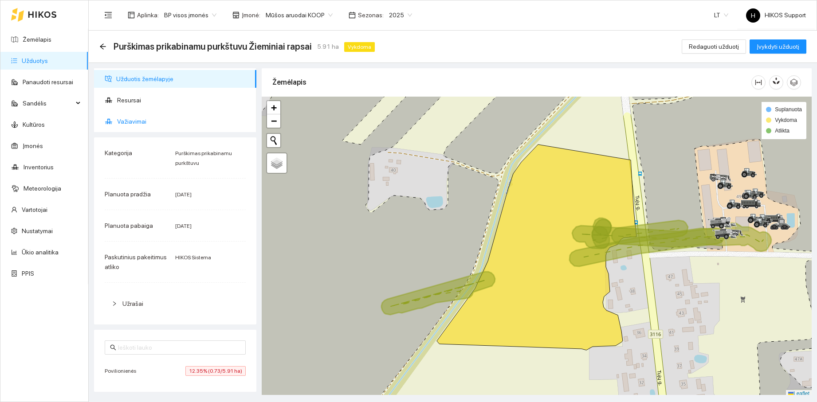
click at [134, 121] on span "Važiavimai" at bounding box center [183, 122] width 132 height 18
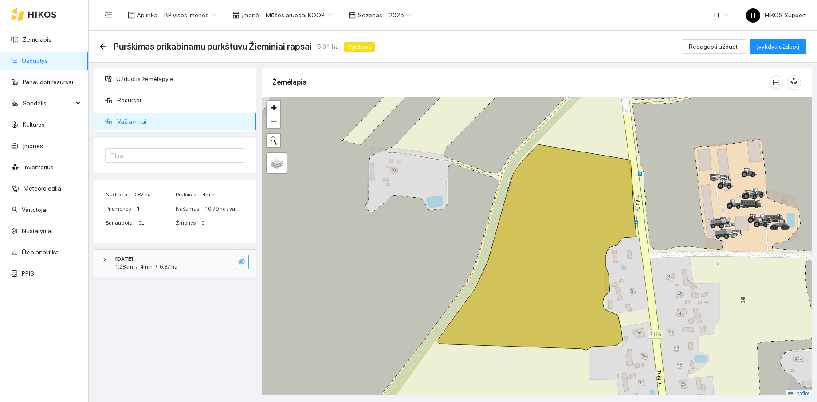
click at [241, 262] on icon "eye-invisible" at bounding box center [241, 262] width 7 height 6
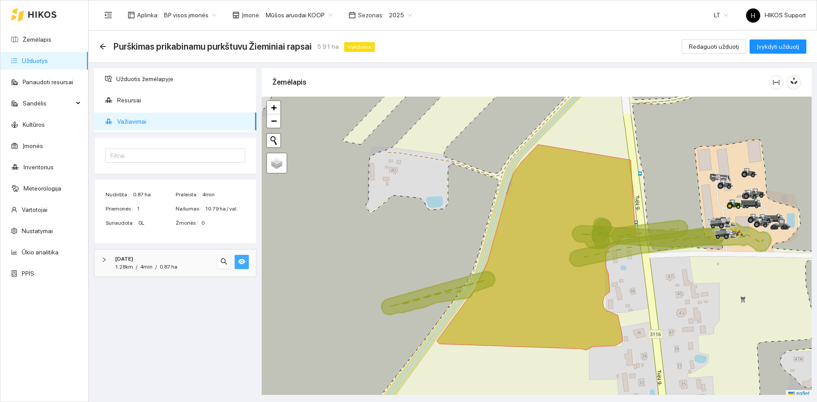
click at [156, 264] on div "1.28km / 4min / 0.87 ha" at bounding box center [146, 267] width 63 height 8
click at [150, 297] on span "Vilkikas SCANIA R 420" at bounding box center [153, 295] width 63 height 10
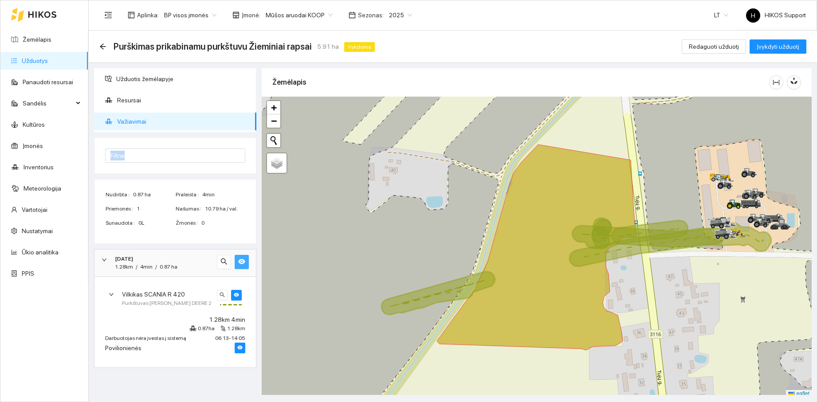
drag, startPoint x: 256, startPoint y: 122, endPoint x: 258, endPoint y: 142, distance: 19.6
click at [258, 142] on div "Užduotis žemėlapyje Resursai Važiavimai Filtrai Nudirbta 0.87 ha Praleista 4min…" at bounding box center [175, 231] width 168 height 327
click at [142, 79] on span "Užduotis žemėlapyje" at bounding box center [182, 79] width 133 height 18
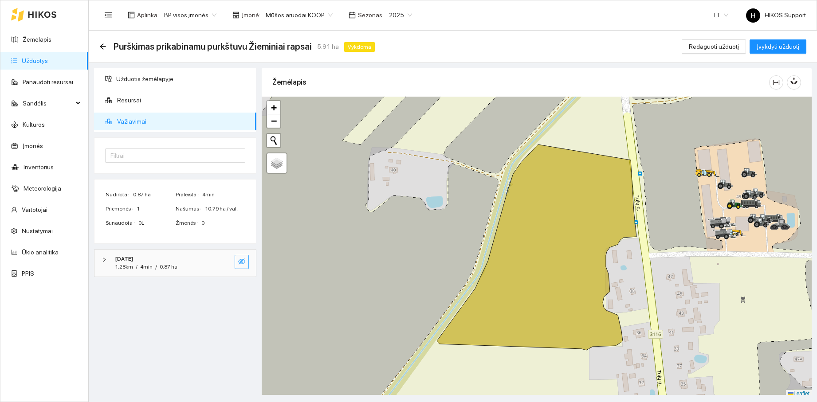
click at [242, 259] on icon "eye-invisible" at bounding box center [241, 261] width 7 height 7
